Goal: Transaction & Acquisition: Purchase product/service

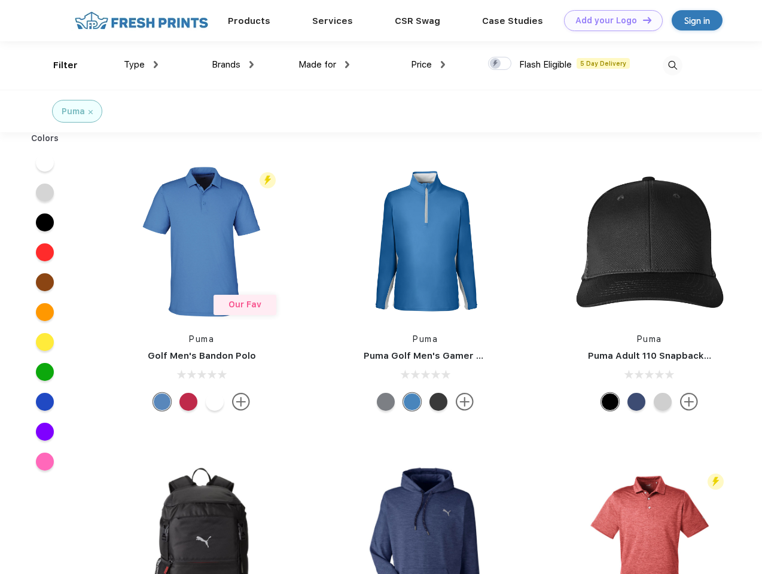
click at [609, 20] on link "Add your Logo Design Tool" at bounding box center [613, 20] width 99 height 21
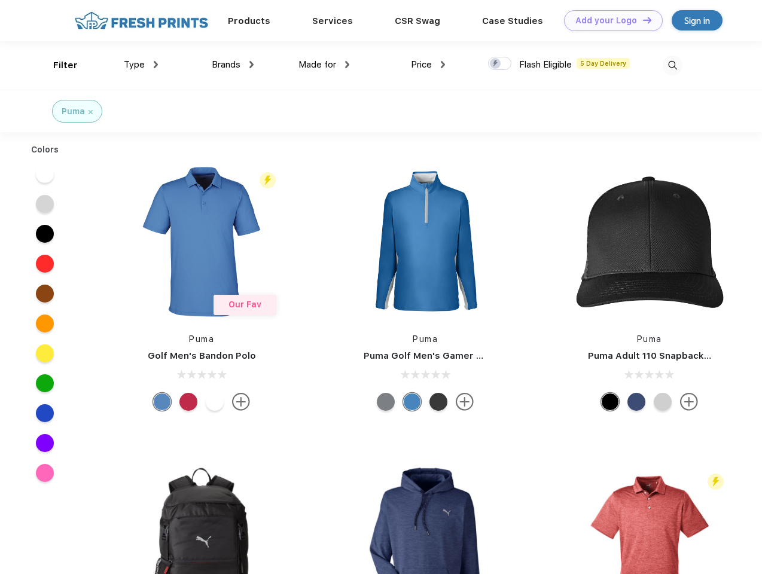
click at [0, 0] on div "Design Tool" at bounding box center [0, 0] width 0 height 0
click at [642, 20] on link "Add your Logo Design Tool" at bounding box center [613, 20] width 99 height 21
click at [57, 65] on div "Filter" at bounding box center [65, 66] width 25 height 14
click at [141, 65] on span "Type" at bounding box center [134, 64] width 21 height 11
click at [233, 65] on span "Brands" at bounding box center [226, 64] width 29 height 11
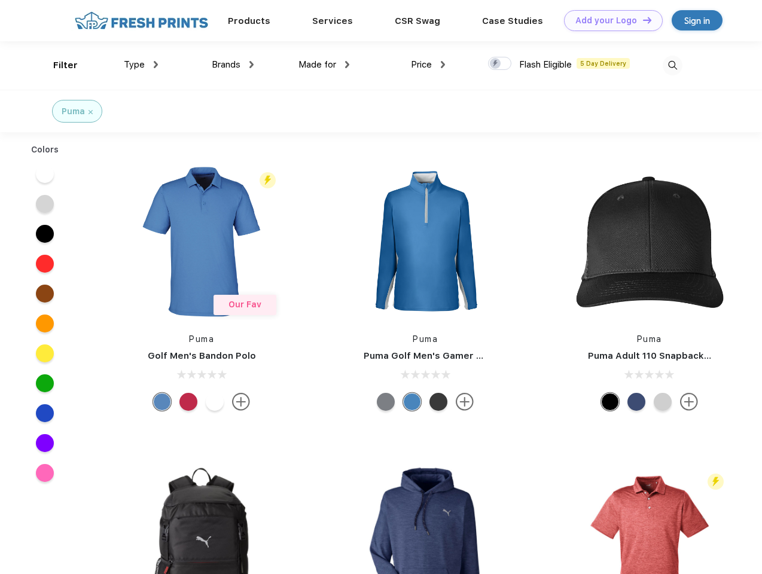
click at [324, 65] on span "Made for" at bounding box center [317, 64] width 38 height 11
click at [428, 65] on span "Price" at bounding box center [421, 64] width 21 height 11
click at [500, 64] on div at bounding box center [499, 63] width 23 height 13
click at [496, 64] on input "checkbox" at bounding box center [492, 60] width 8 height 8
click at [672, 65] on img at bounding box center [672, 66] width 20 height 20
